Goal: Task Accomplishment & Management: Use online tool/utility

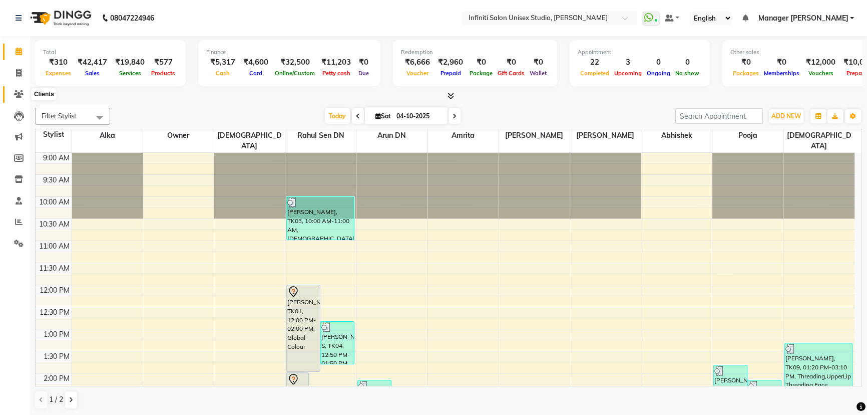
click at [19, 90] on icon at bounding box center [19, 94] width 10 height 8
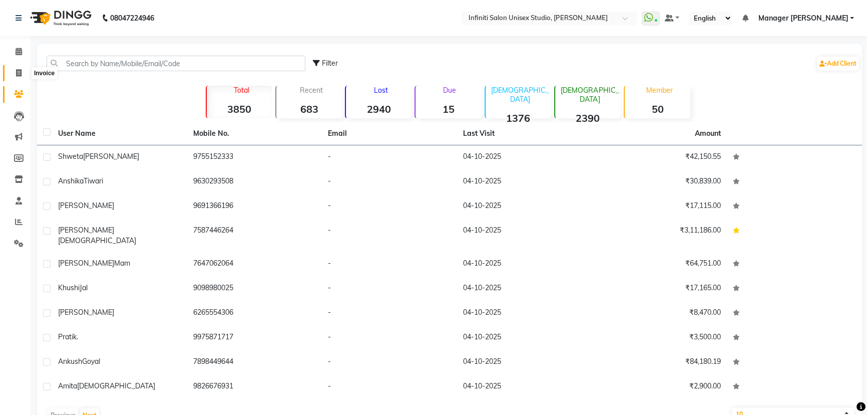
click at [19, 70] on icon at bounding box center [19, 73] width 6 height 8
select select "6511"
select select "service"
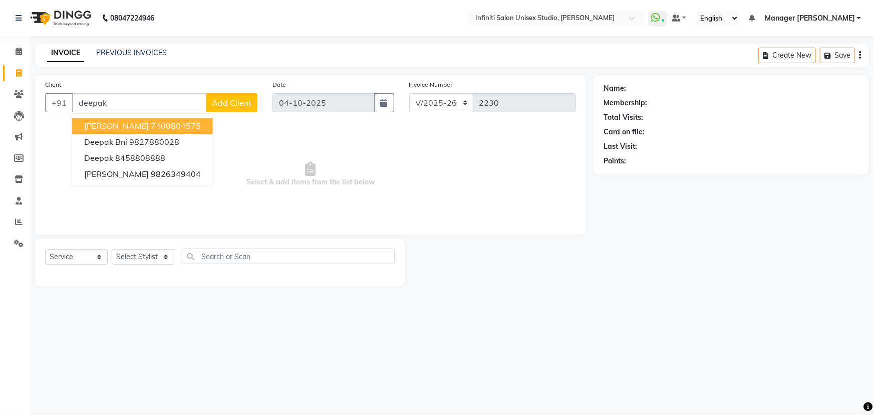
click at [134, 129] on span "[PERSON_NAME]" at bounding box center [116, 126] width 65 height 10
type input "7400804575"
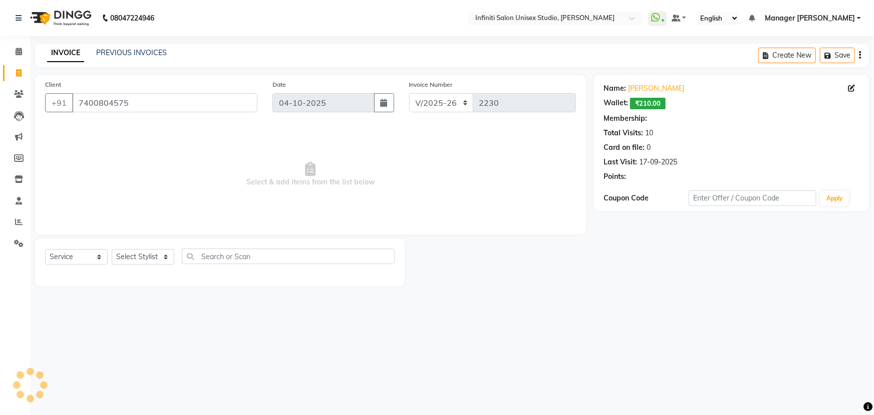
select select "1: Object"
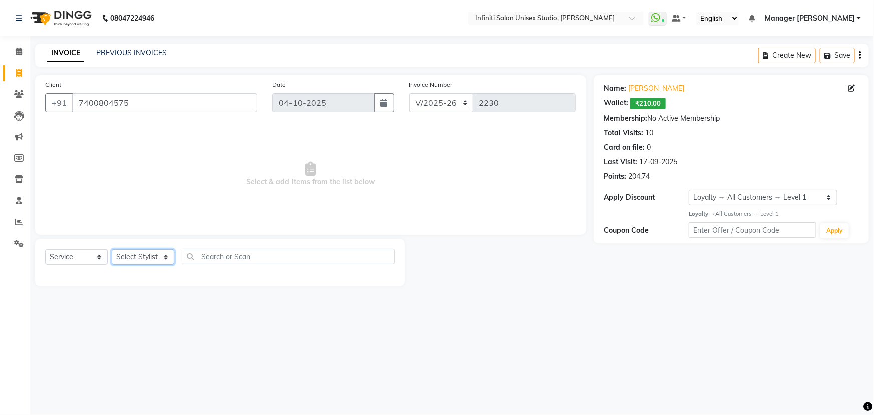
click at [129, 258] on select "Select Stylist [PERSON_NAME] Amrita Arun DN Bharti [PERSON_NAME] Owner [PERSON_…" at bounding box center [143, 257] width 63 height 16
select select "49890"
click at [112, 249] on select "Select Stylist [PERSON_NAME] Amrita Arun DN Bharti [PERSON_NAME] Owner [PERSON_…" at bounding box center [143, 257] width 63 height 16
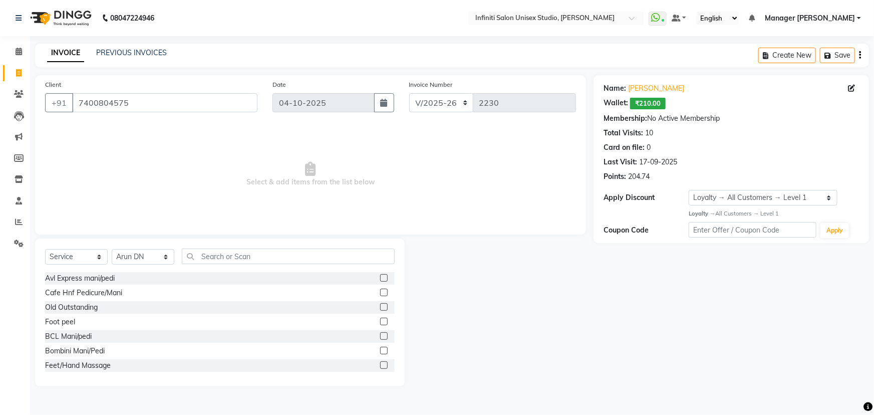
click at [228, 265] on div "Select Service Product Membership Package Voucher Prepaid Gift Card Select Styl…" at bounding box center [220, 260] width 350 height 24
click at [225, 259] on input "text" at bounding box center [288, 256] width 213 height 16
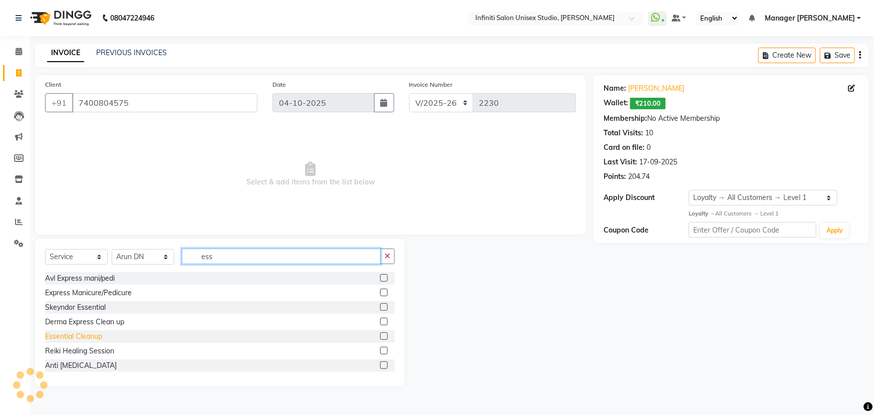
type input "ess"
click at [77, 336] on div "Essential Cleanup" at bounding box center [73, 336] width 57 height 11
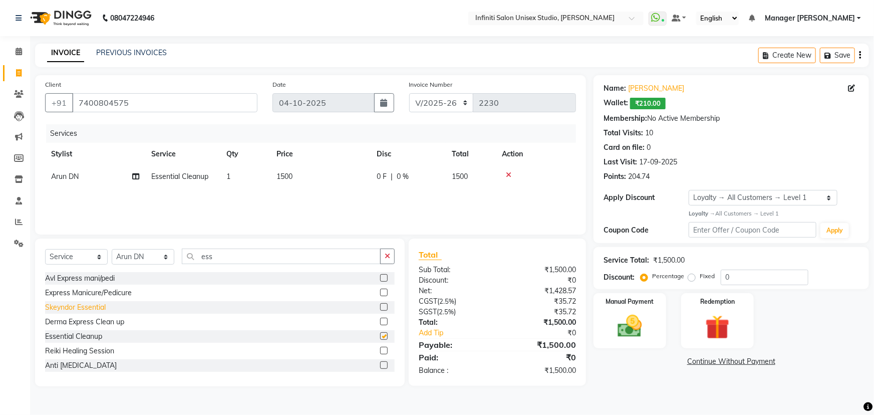
checkbox input "false"
drag, startPoint x: 437, startPoint y: 102, endPoint x: 436, endPoint y: 111, distance: 9.5
click at [437, 103] on select "CI/2025-26 V/2025-26" at bounding box center [441, 102] width 65 height 19
select select "7941"
click at [409, 93] on select "CI/2025-26 V/2025-26" at bounding box center [441, 102] width 65 height 19
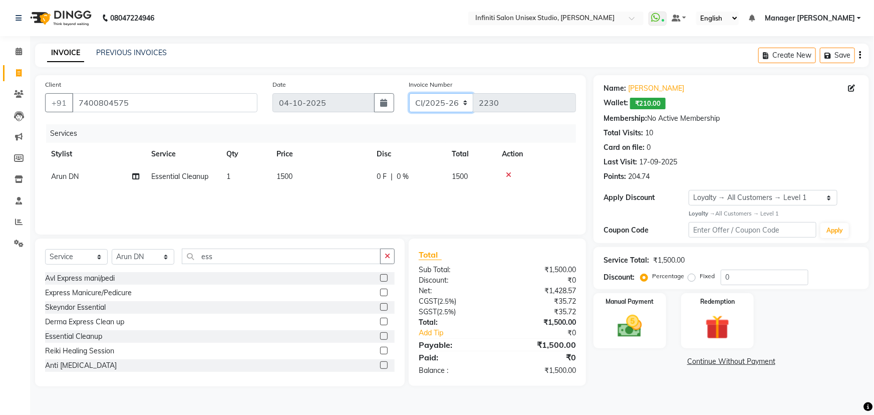
type input "1039"
click at [632, 318] on img at bounding box center [630, 326] width 41 height 29
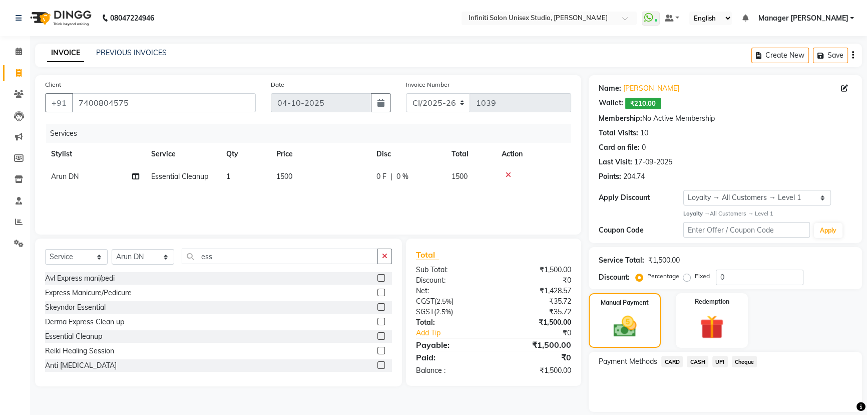
drag, startPoint x: 697, startPoint y: 361, endPoint x: 702, endPoint y: 372, distance: 12.1
click at [698, 362] on span "CASH" at bounding box center [698, 362] width 22 height 12
click at [728, 412] on button "Add Payment" at bounding box center [771, 415] width 164 height 16
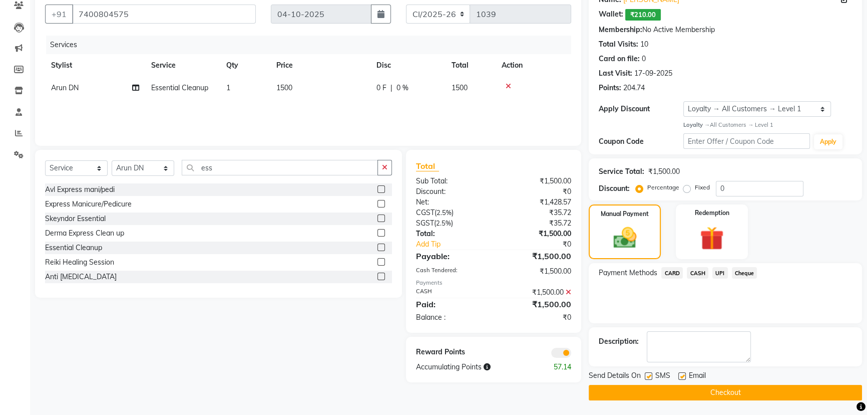
click at [648, 392] on button "Checkout" at bounding box center [725, 393] width 273 height 16
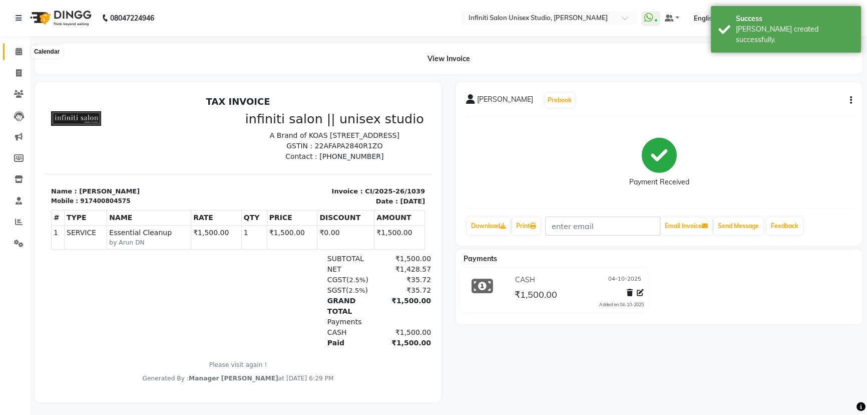
click at [21, 48] on icon at bounding box center [19, 52] width 7 height 8
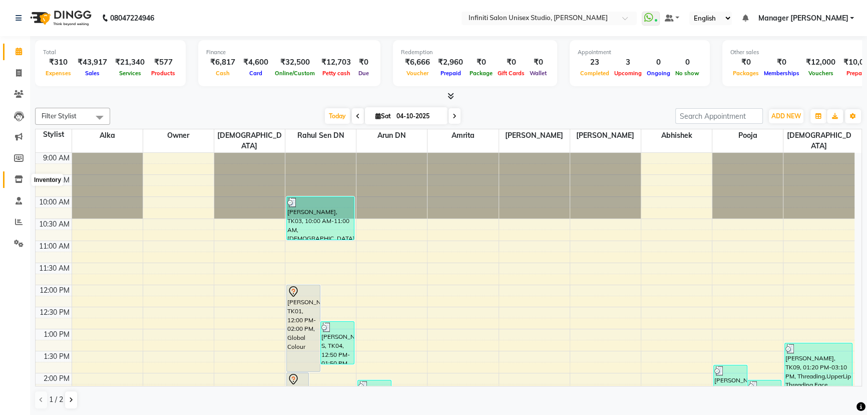
click at [22, 175] on icon at bounding box center [19, 179] width 9 height 8
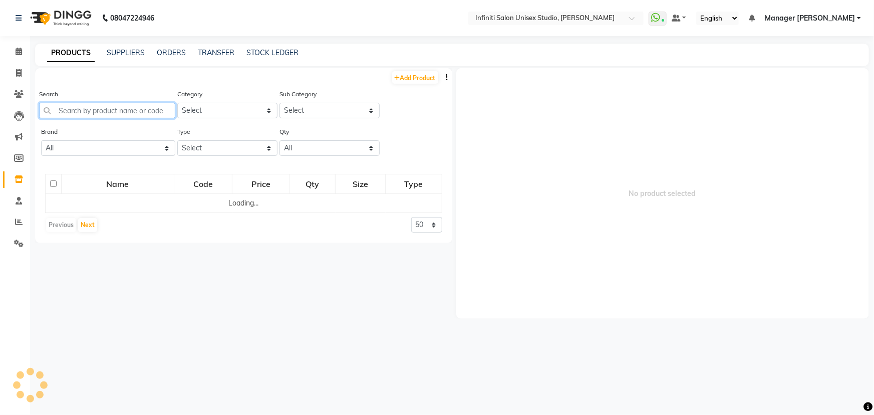
click at [99, 109] on input "text" at bounding box center [107, 111] width 136 height 16
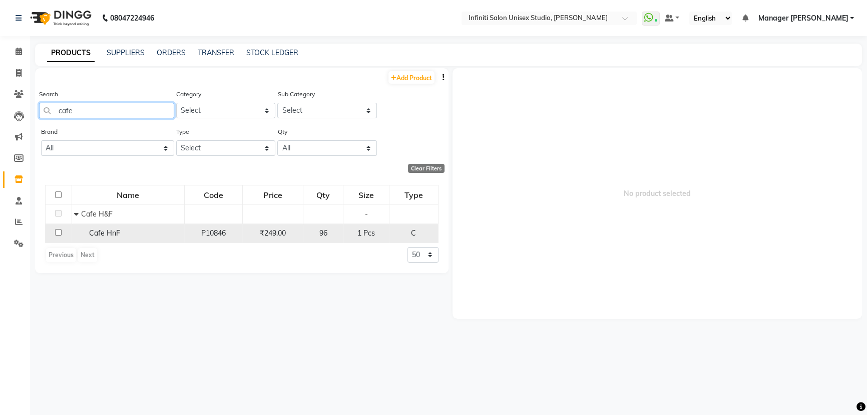
type input "cafe"
click at [120, 235] on div "Cafe HnF" at bounding box center [127, 233] width 107 height 11
select select
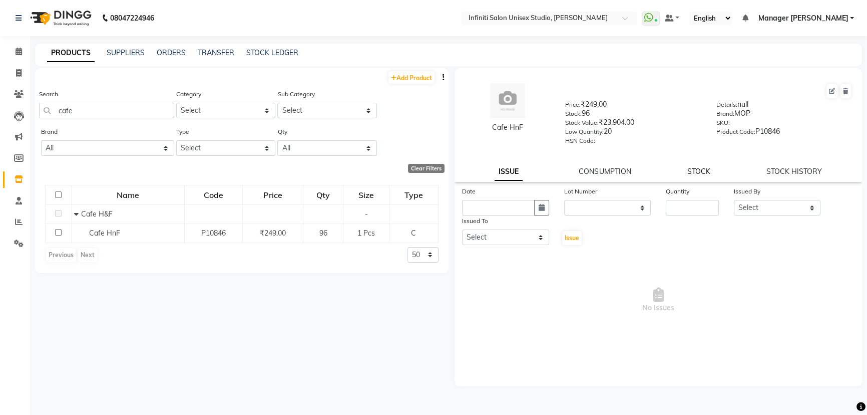
click at [697, 174] on link "STOCK" at bounding box center [699, 171] width 23 height 9
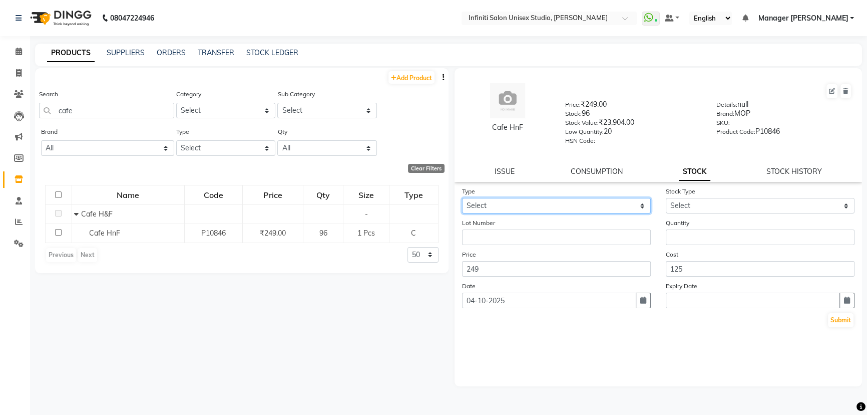
drag, startPoint x: 557, startPoint y: 205, endPoint x: 539, endPoint y: 214, distance: 20.8
click at [557, 205] on select "Select In Out" at bounding box center [556, 206] width 189 height 16
select select "out"
click at [462, 200] on select "Select In Out" at bounding box center [556, 206] width 189 height 16
select select
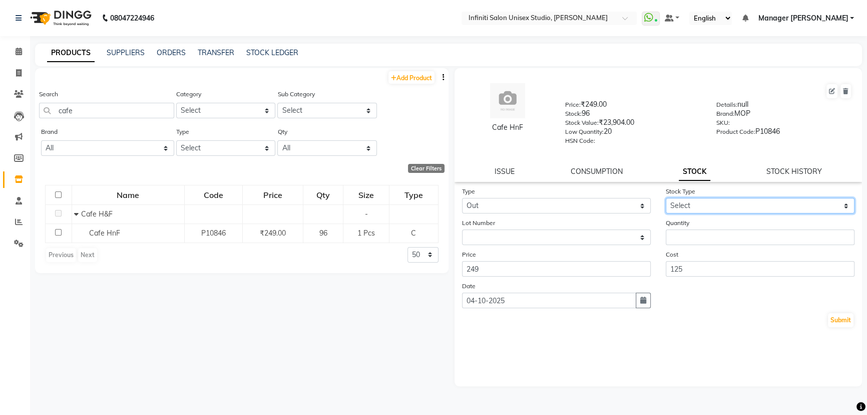
drag, startPoint x: 706, startPoint y: 201, endPoint x: 693, endPoint y: 211, distance: 16.5
click at [706, 201] on select "Select Internal Use Damaged Expired Adjustment Return Other" at bounding box center [760, 206] width 189 height 16
select select "internal use"
click at [666, 200] on select "Select Internal Use Damaged Expired Adjustment Return Other" at bounding box center [760, 206] width 189 height 16
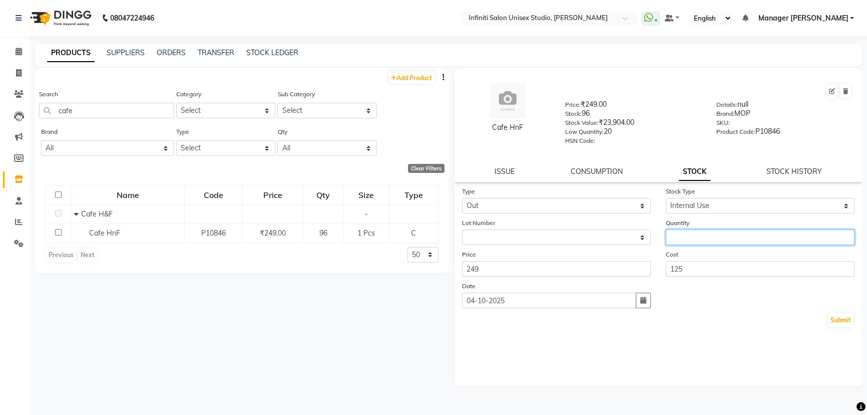
click at [678, 243] on input "number" at bounding box center [760, 237] width 189 height 16
type input "2"
click at [836, 321] on button "Submit" at bounding box center [841, 320] width 26 height 14
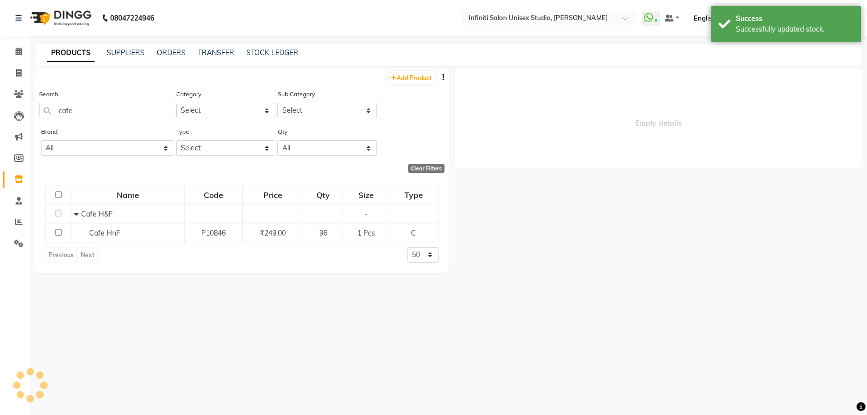
select select
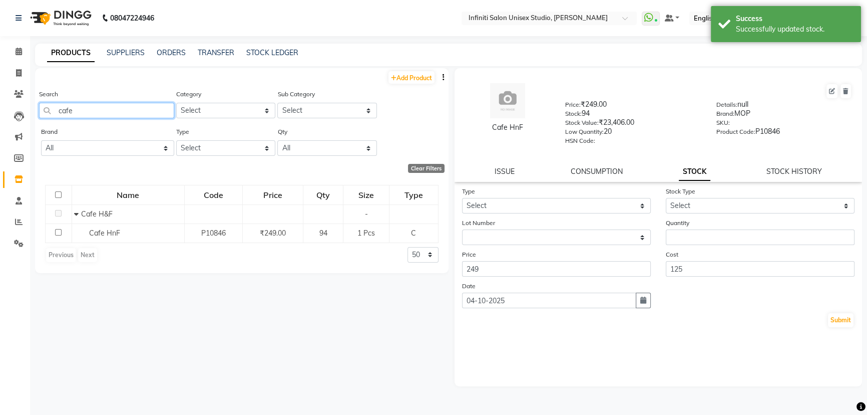
drag, startPoint x: 81, startPoint y: 108, endPoint x: 36, endPoint y: 115, distance: 45.6
click at [45, 115] on input "cafe" at bounding box center [106, 111] width 135 height 16
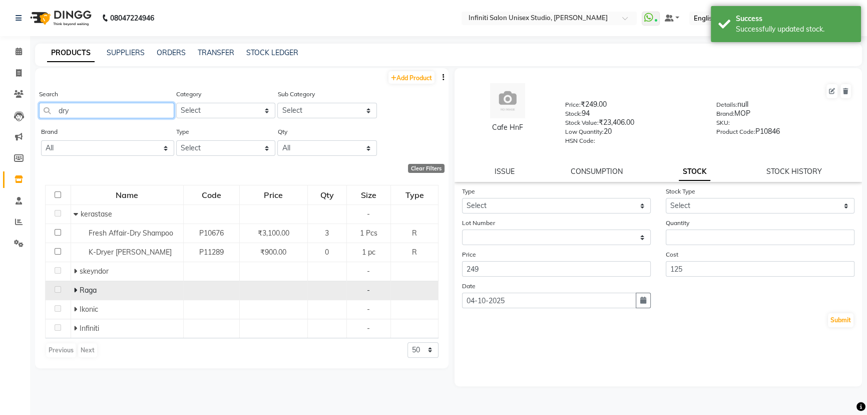
type input "dry"
click at [74, 293] on icon at bounding box center [76, 289] width 4 height 7
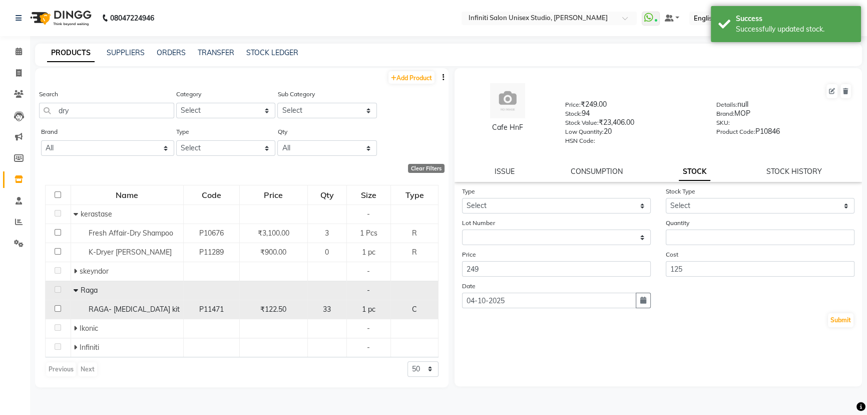
click at [115, 306] on span "RAGA- [MEDICAL_DATA] kit" at bounding box center [134, 309] width 91 height 9
select select
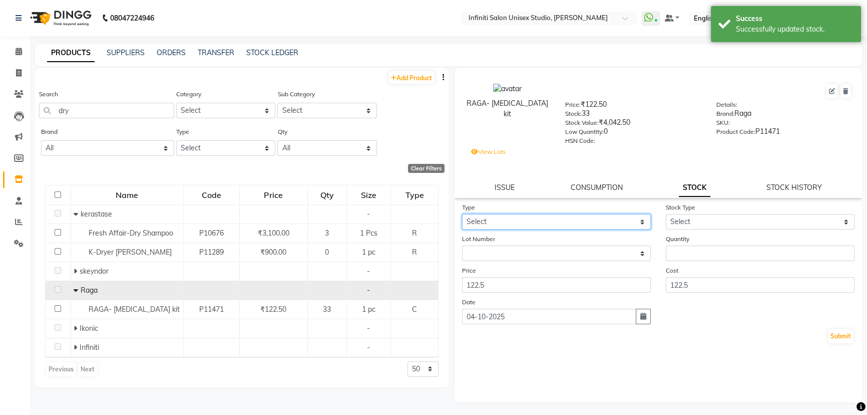
drag, startPoint x: 566, startPoint y: 225, endPoint x: 561, endPoint y: 230, distance: 7.4
click at [566, 225] on select "Select In Out" at bounding box center [556, 222] width 189 height 16
select select "out"
click at [462, 216] on select "Select In Out" at bounding box center [556, 222] width 189 height 16
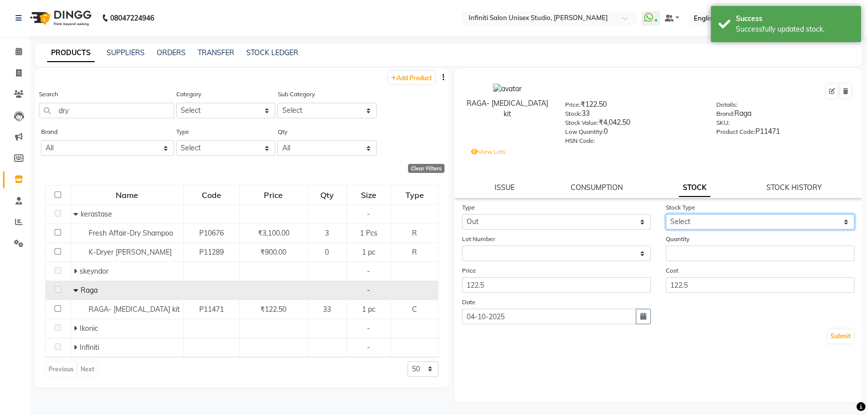
click at [713, 223] on select "Select Internal Use Damaged Expired Adjustment Return Other" at bounding box center [760, 222] width 189 height 16
drag, startPoint x: 660, startPoint y: 251, endPoint x: 688, endPoint y: 252, distance: 28.1
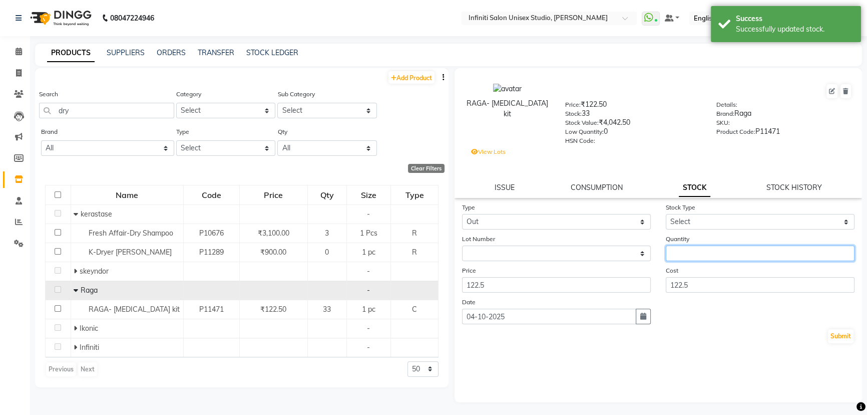
click at [668, 252] on div "Quantity" at bounding box center [761, 247] width 204 height 28
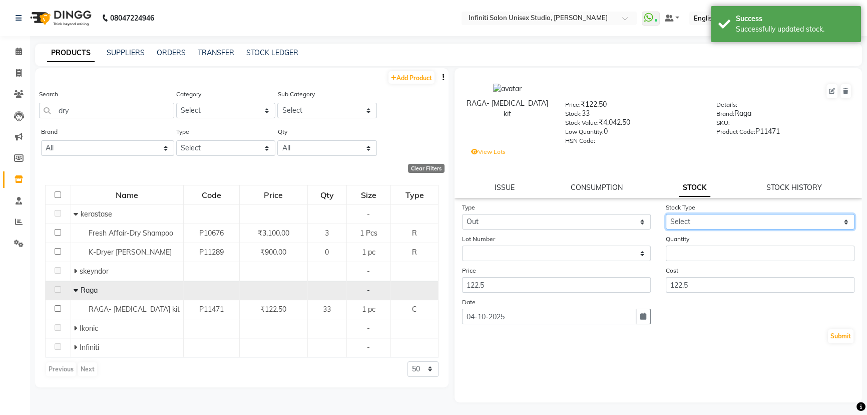
drag, startPoint x: 689, startPoint y: 223, endPoint x: 687, endPoint y: 229, distance: 6.1
click at [689, 224] on select "Select Internal Use Damaged Expired Adjustment Return Other" at bounding box center [760, 222] width 189 height 16
select select "internal use"
click at [666, 216] on select "Select Internal Use Damaged Expired Adjustment Return Other" at bounding box center [760, 222] width 189 height 16
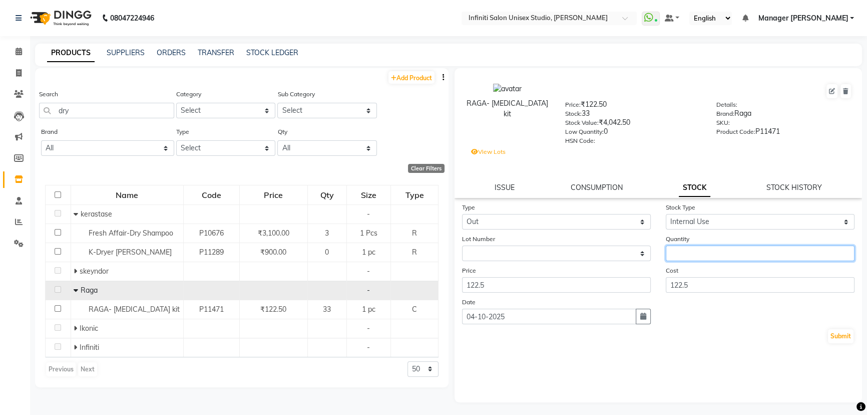
click at [686, 258] on input "number" at bounding box center [760, 253] width 189 height 16
type input "1"
click at [839, 339] on button "Submit" at bounding box center [841, 336] width 26 height 14
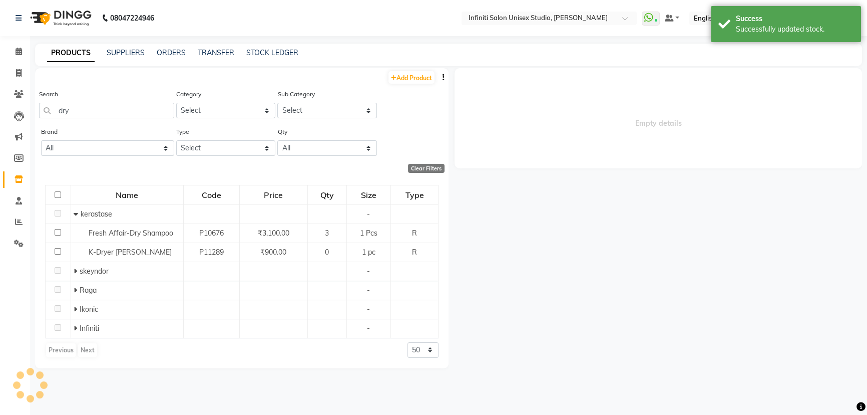
select select
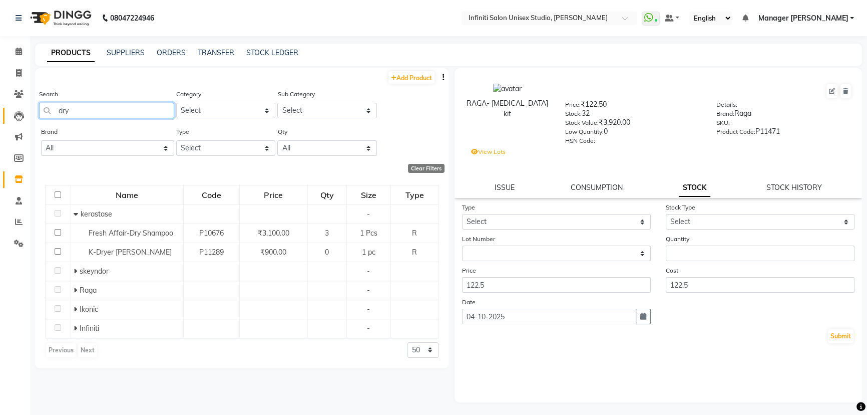
drag, startPoint x: 89, startPoint y: 112, endPoint x: 23, endPoint y: 111, distance: 66.1
click at [23, 110] on app-home "08047224946 Select Location × Infiniti Salon Unisex Studio, Devendra Nagar What…" at bounding box center [433, 210] width 867 height 421
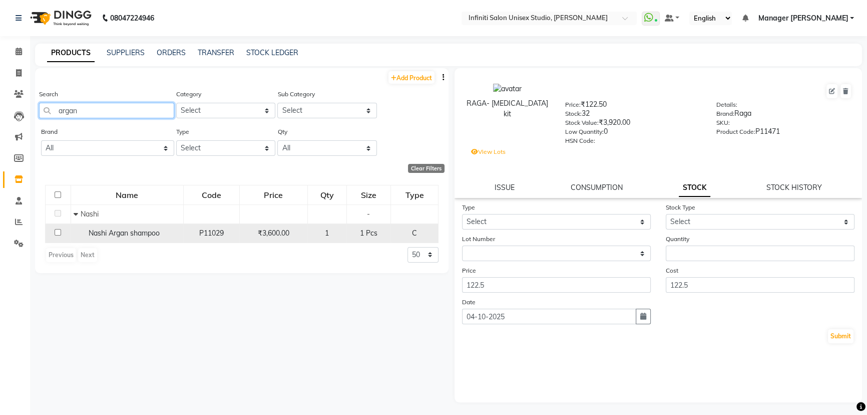
type input "argan"
click at [149, 240] on td "Nashi Argan shampoo" at bounding box center [127, 232] width 113 height 19
click at [157, 230] on span "Nashi Argan shampoo" at bounding box center [124, 232] width 71 height 9
select select
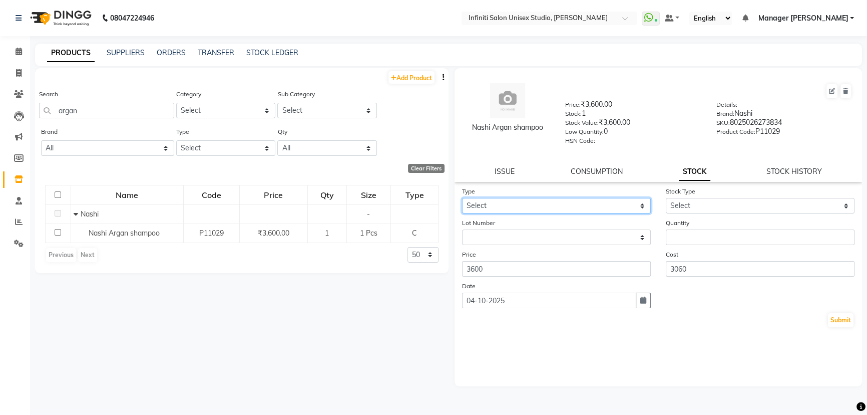
drag, startPoint x: 589, startPoint y: 213, endPoint x: 578, endPoint y: 212, distance: 11.6
click at [586, 212] on select "Select In Out" at bounding box center [556, 206] width 189 height 16
select select "out"
click at [462, 200] on select "Select In Out" at bounding box center [556, 206] width 189 height 16
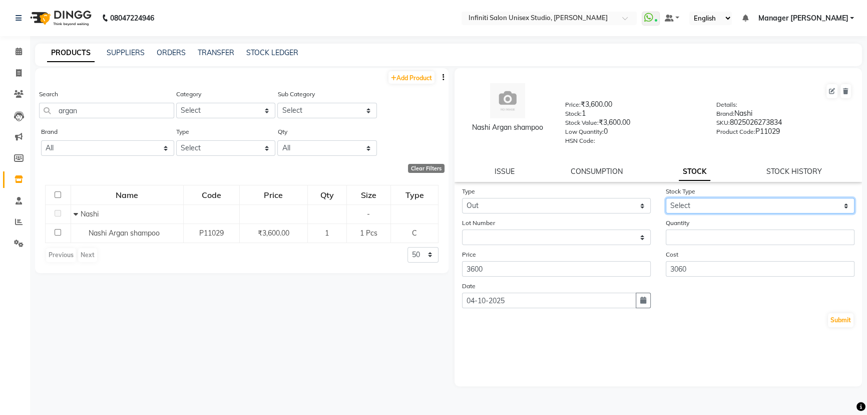
click at [715, 203] on select "Select Internal Use Damaged Expired Adjustment Return Other" at bounding box center [760, 206] width 189 height 16
select select "internal use"
click at [666, 200] on select "Select Internal Use Damaged Expired Adjustment Return Other" at bounding box center [760, 206] width 189 height 16
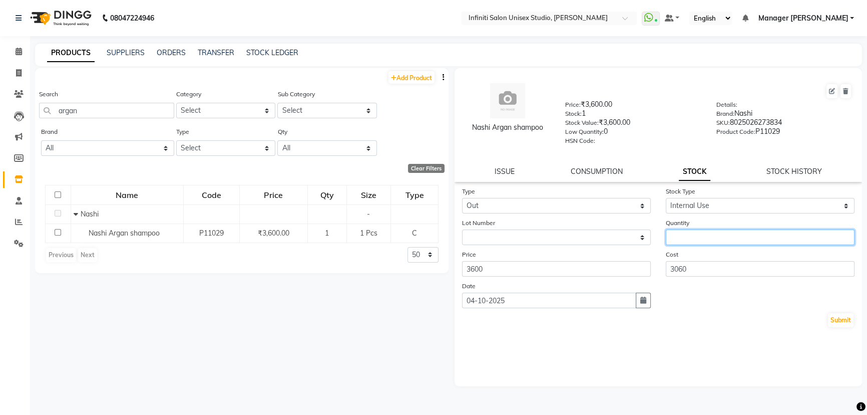
click at [676, 239] on input "number" at bounding box center [760, 237] width 189 height 16
type input "1"
click at [837, 323] on button "Submit" at bounding box center [841, 320] width 26 height 14
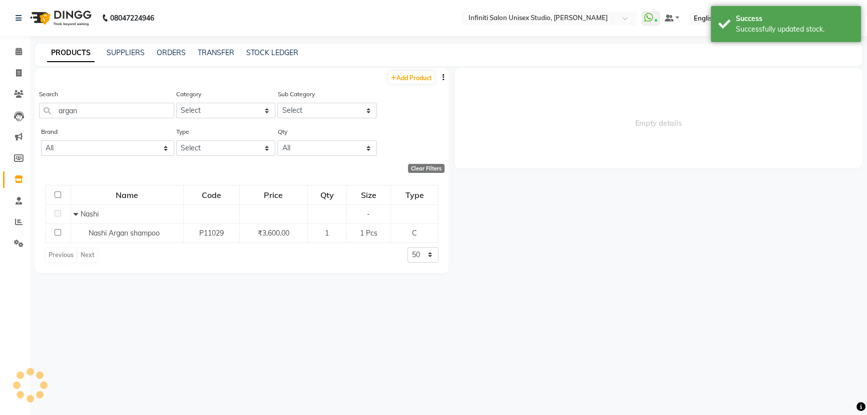
select select
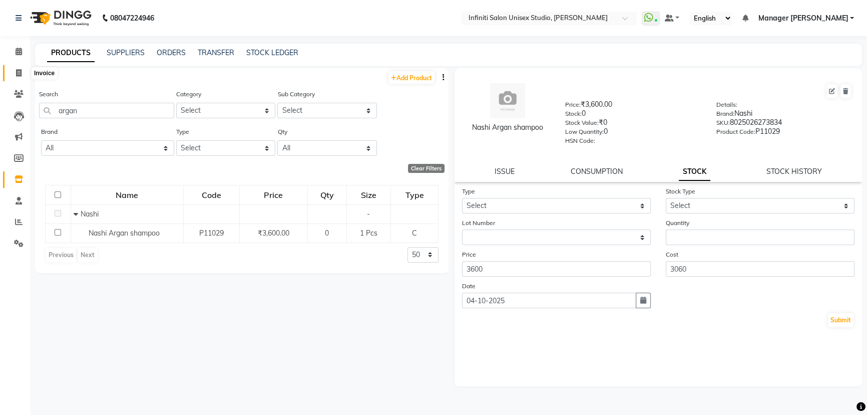
click at [20, 68] on span at bounding box center [19, 74] width 18 height 12
select select "6511"
select select "service"
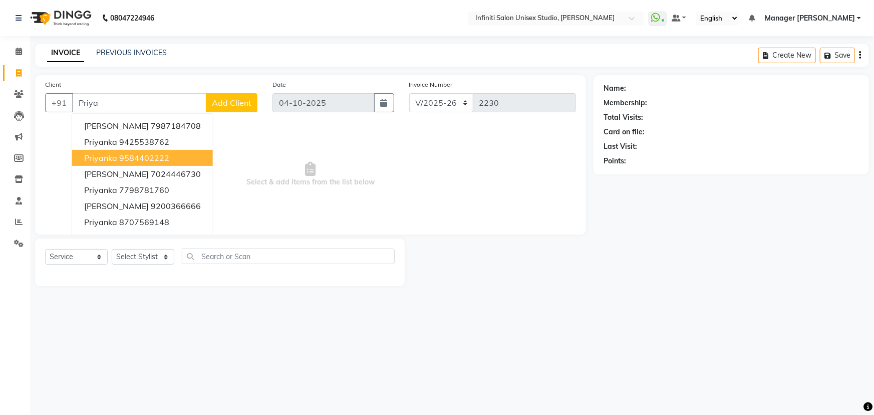
click at [134, 156] on ngb-highlight "9584402222" at bounding box center [144, 158] width 50 height 10
type input "9584402222"
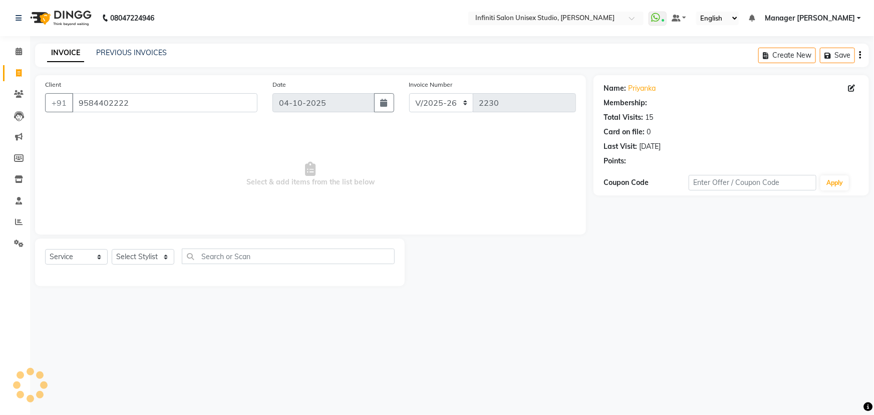
select select "1: Object"
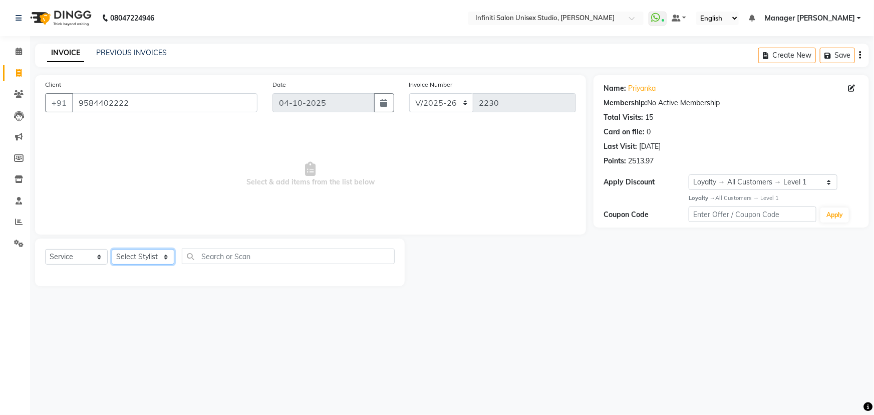
click at [139, 253] on select "Select Stylist [PERSON_NAME] Amrita Arun DN Bharti [PERSON_NAME] Owner [PERSON_…" at bounding box center [143, 257] width 63 height 16
select select "49888"
click at [112, 249] on select "Select Stylist [PERSON_NAME] Amrita Arun DN Bharti [PERSON_NAME] Owner [PERSON_…" at bounding box center [143, 257] width 63 height 16
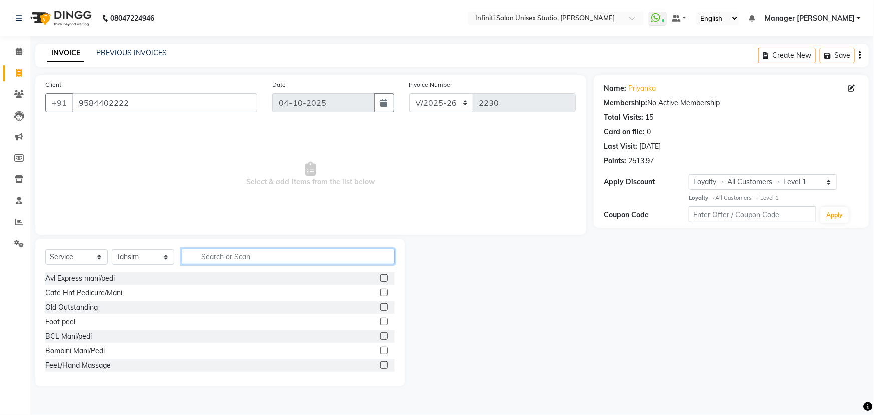
click at [217, 250] on input "text" at bounding box center [288, 256] width 213 height 16
type input "Am"
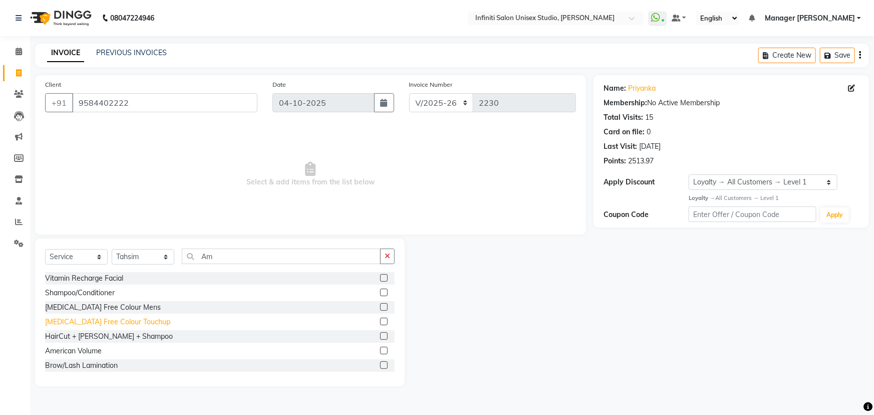
click at [82, 325] on div "[MEDICAL_DATA] Free Colour Touchup" at bounding box center [107, 322] width 125 height 11
checkbox input "false"
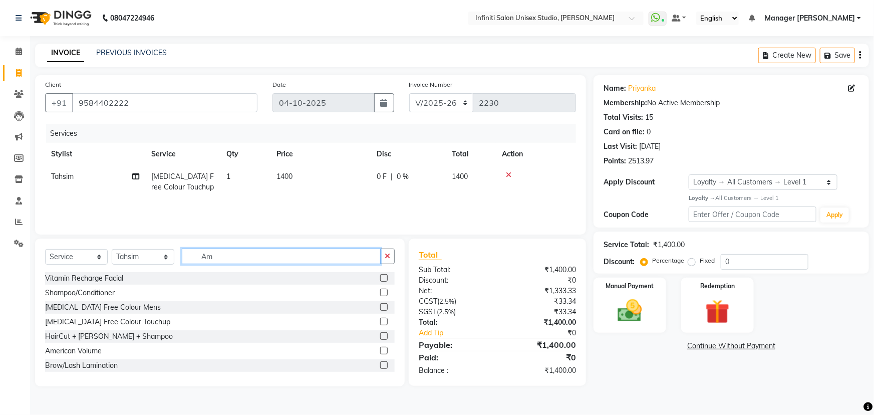
drag, startPoint x: 226, startPoint y: 254, endPoint x: 164, endPoint y: 266, distance: 63.3
click at [164, 266] on div "Select Service Product Membership Package Voucher Prepaid Gift Card Select Styl…" at bounding box center [220, 260] width 350 height 24
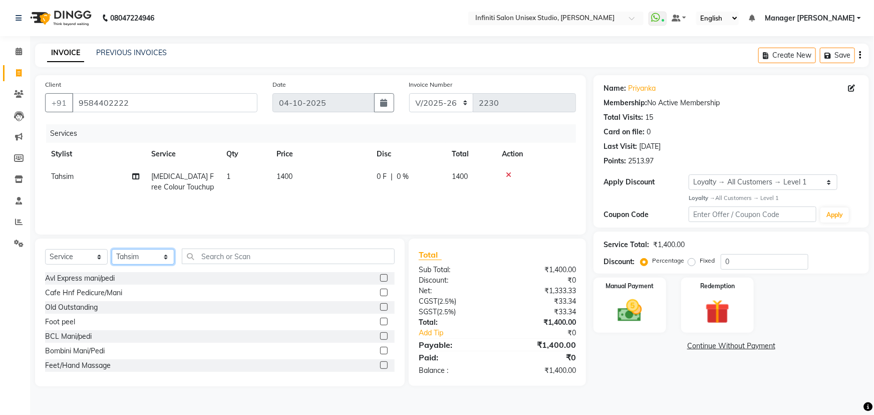
click at [143, 259] on select "Select Stylist [PERSON_NAME] Amrita Arun DN Bharti [PERSON_NAME] Owner [PERSON_…" at bounding box center [143, 257] width 63 height 16
select select "80976"
click at [112, 249] on select "Select Stylist [PERSON_NAME] Amrita Arun DN Bharti [PERSON_NAME] Owner [PERSON_…" at bounding box center [143, 257] width 63 height 16
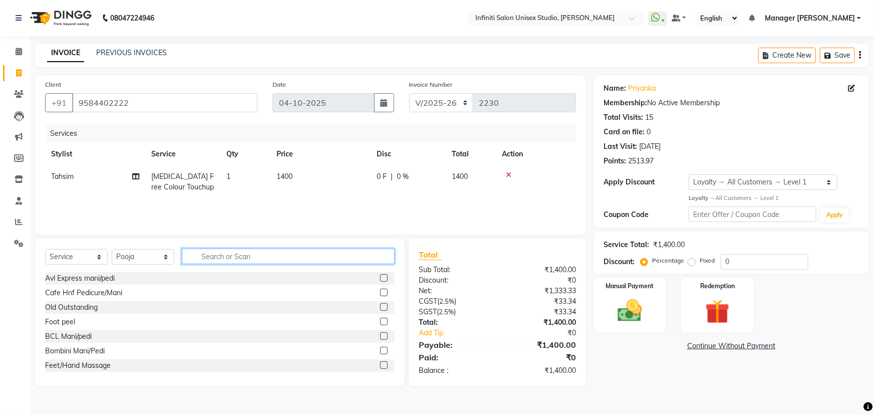
click at [215, 253] on input "text" at bounding box center [288, 256] width 213 height 16
type input "thre"
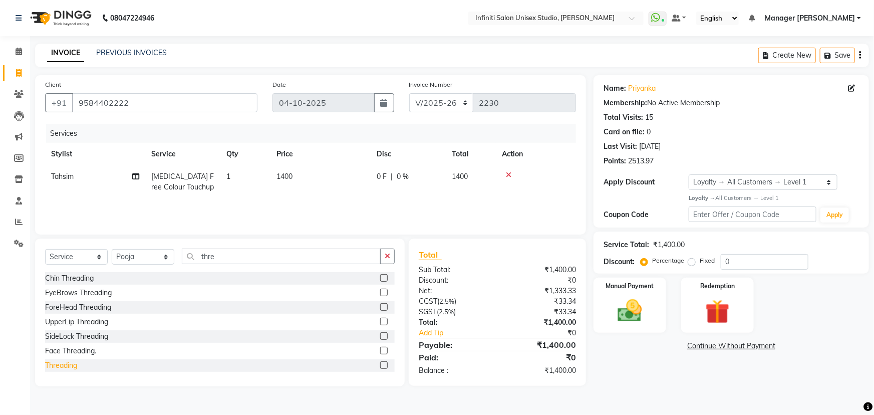
click at [60, 362] on div "Threading" at bounding box center [61, 365] width 32 height 11
checkbox input "false"
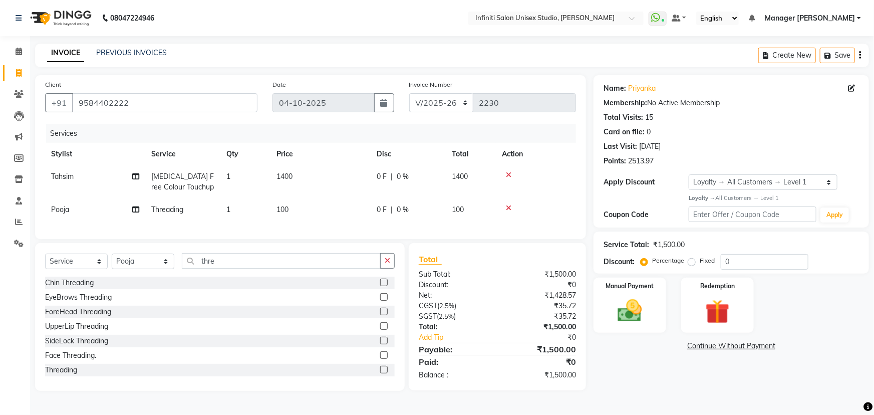
click at [385, 171] on span "0 F" at bounding box center [382, 176] width 10 height 11
select select "49888"
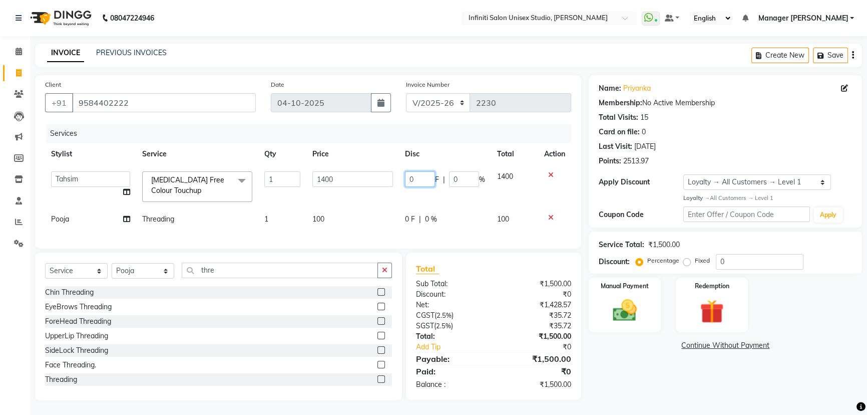
drag, startPoint x: 388, startPoint y: 170, endPoint x: 369, endPoint y: 170, distance: 19.0
click at [369, 170] on tr "Abhishek Alka Amrita Arun DN Bharti [PERSON_NAME] Krishna Owner Pooja Rahul Sen…" at bounding box center [308, 186] width 526 height 43
type input "100"
click at [376, 249] on div "Client [PHONE_NUMBER] Date [DATE] Invoice Number CI/2025-26 V/[PHONE_NUMBER] Se…" at bounding box center [308, 237] width 561 height 325
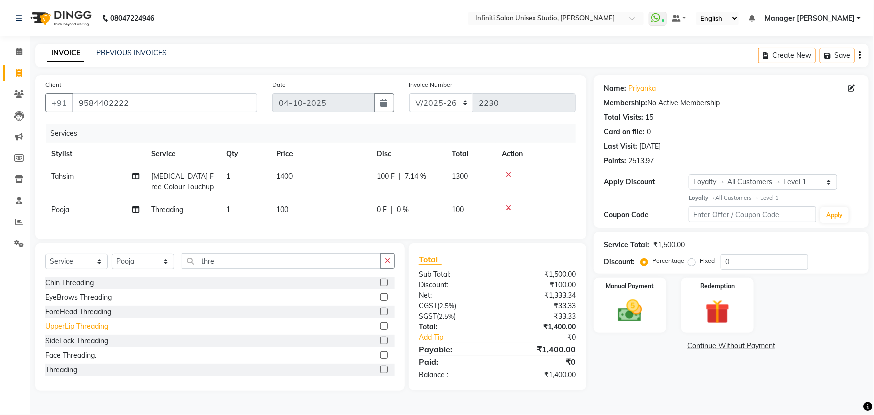
click at [76, 332] on div "UpperLip Threading" at bounding box center [76, 326] width 63 height 11
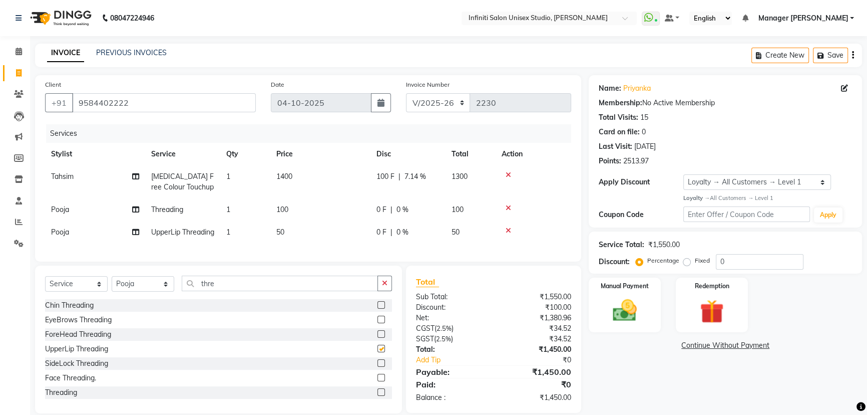
checkbox input "false"
click at [384, 232] on span "0 F" at bounding box center [382, 232] width 10 height 11
select select "80976"
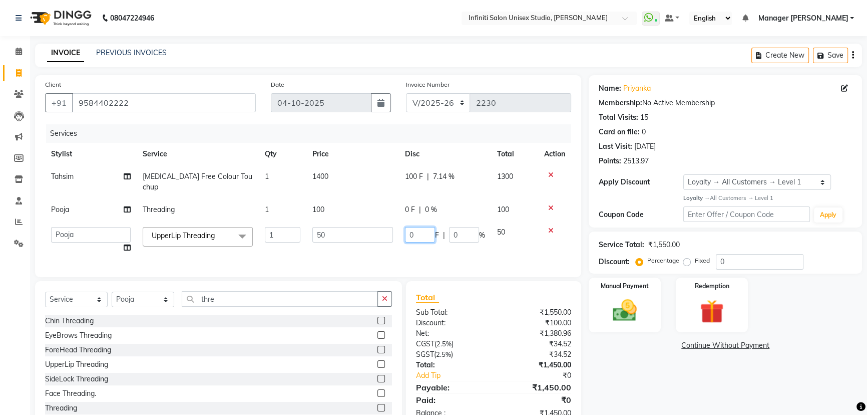
drag, startPoint x: 416, startPoint y: 221, endPoint x: 382, endPoint y: 222, distance: 34.1
click at [384, 223] on tr "Abhishek Alka Amrita Arun DN Bharti [PERSON_NAME] Krishna Owner Pooja Rahul Sen…" at bounding box center [308, 240] width 526 height 38
type input "50"
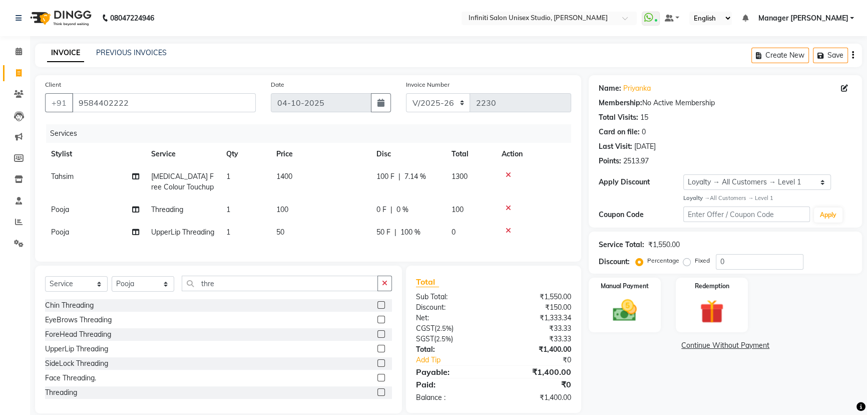
click at [411, 261] on div "Client [PHONE_NUMBER] Date [DATE] Invoice Number CI/2025-26 V/[PHONE_NUMBER] Se…" at bounding box center [308, 168] width 546 height 186
click at [424, 104] on select "CI/2025-26 V/2025-26" at bounding box center [438, 102] width 65 height 19
select select "7941"
click at [406, 93] on select "CI/2025-26 V/2025-26" at bounding box center [438, 102] width 65 height 19
type input "1040"
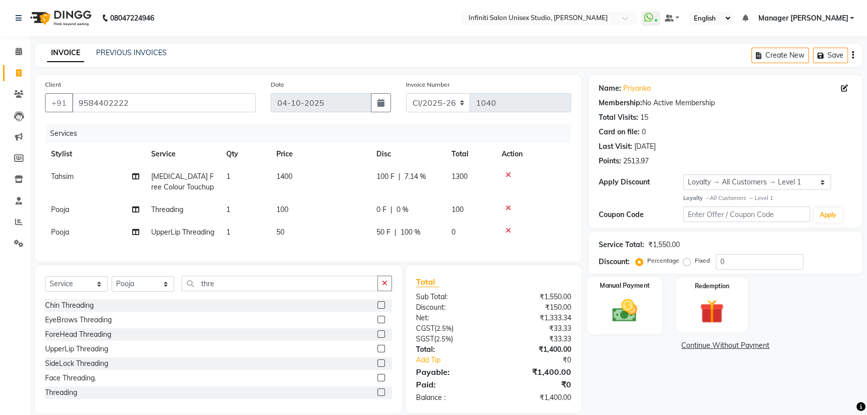
click at [625, 330] on div "Manual Payment" at bounding box center [624, 304] width 75 height 57
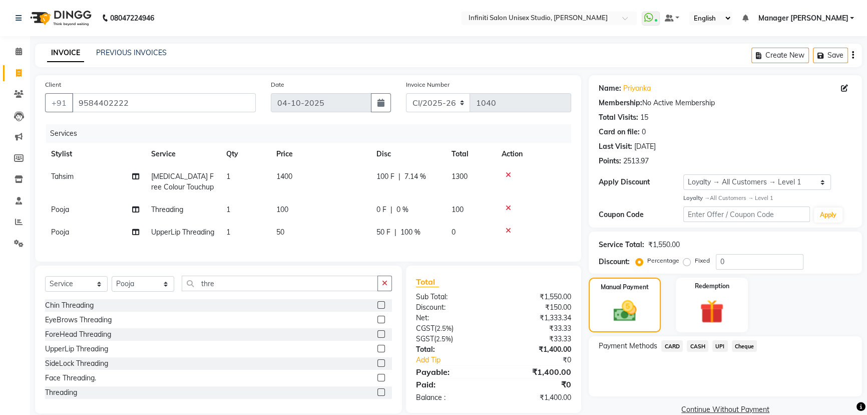
click at [696, 343] on span "CASH" at bounding box center [698, 346] width 22 height 12
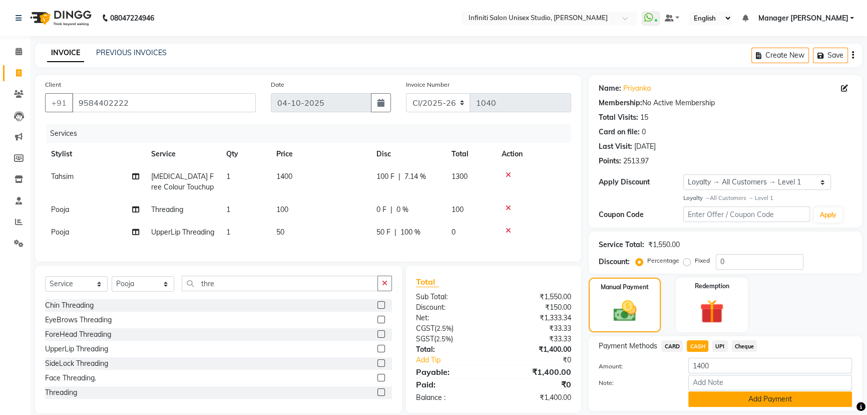
click at [708, 405] on button "Add Payment" at bounding box center [771, 399] width 164 height 16
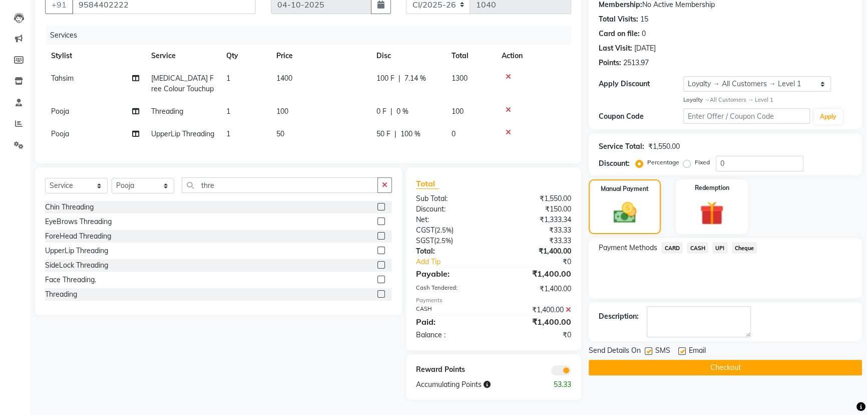
scroll to position [116, 0]
click at [627, 360] on button "Checkout" at bounding box center [725, 368] width 273 height 16
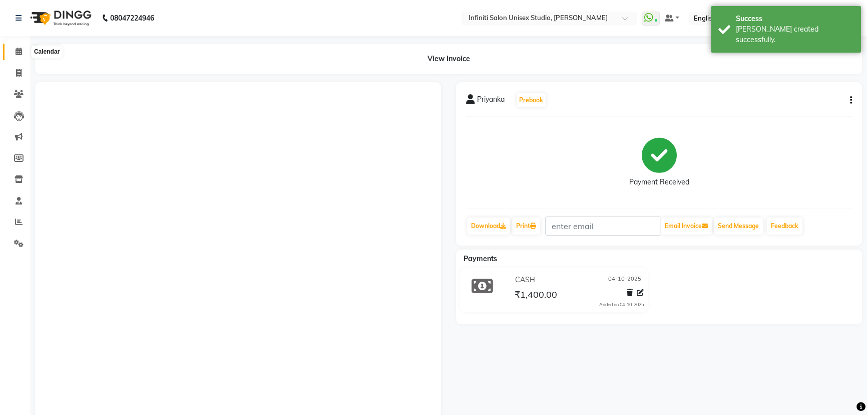
click at [16, 50] on icon at bounding box center [19, 52] width 7 height 8
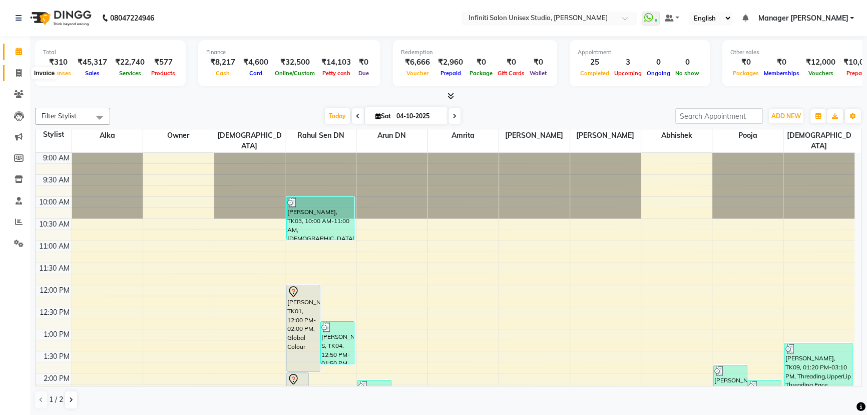
click at [21, 71] on icon at bounding box center [19, 73] width 6 height 8
select select "service"
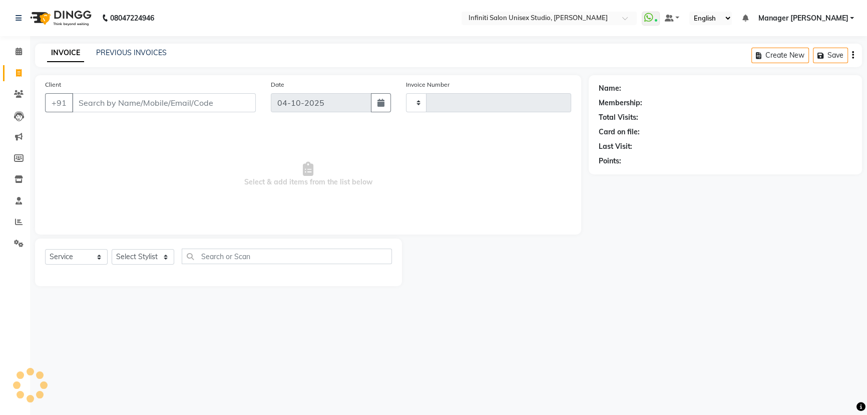
type input "2230"
select select "6511"
click at [114, 55] on link "PREVIOUS INVOICES" at bounding box center [131, 52] width 71 height 9
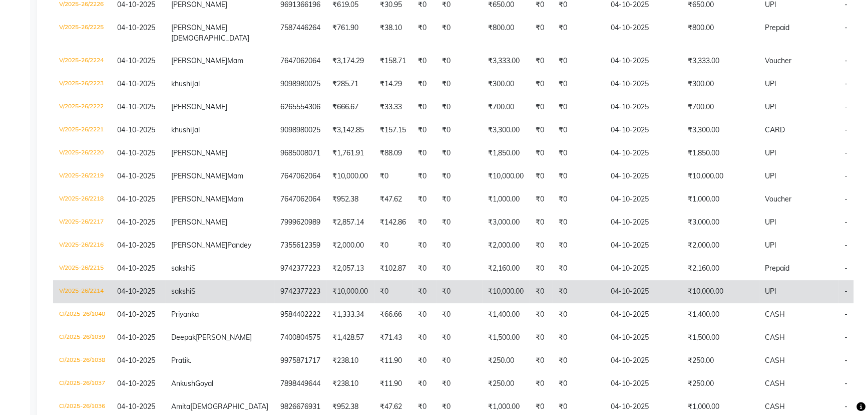
scroll to position [319, 0]
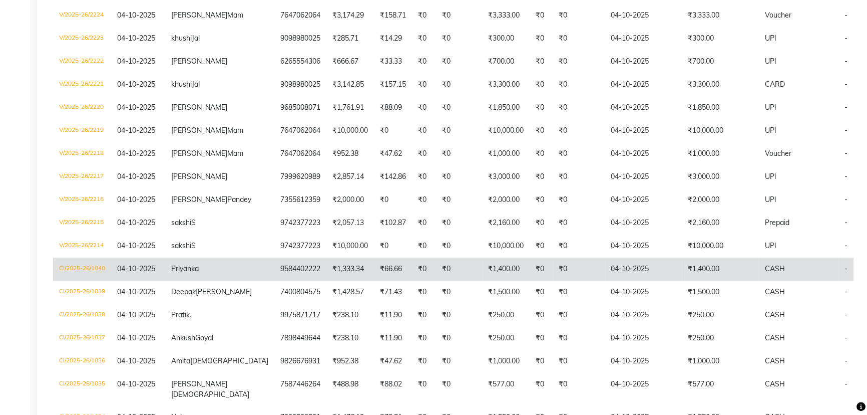
click at [73, 280] on td "CI/2025-26/1040" at bounding box center [82, 268] width 58 height 23
